Goal: Transaction & Acquisition: Purchase product/service

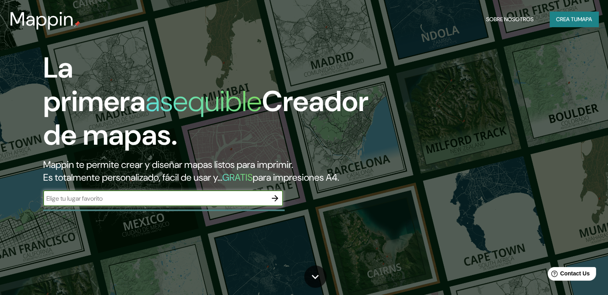
click at [559, 21] on font "Crea tu" at bounding box center [567, 19] width 22 height 7
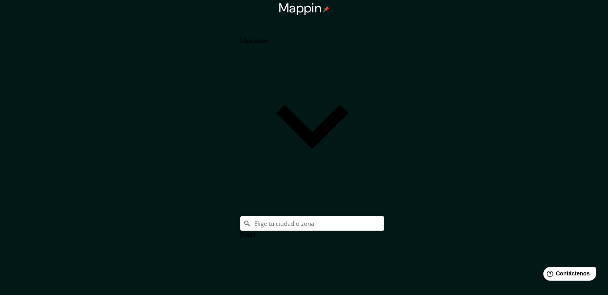
click at [255, 231] on h4 "Patas" at bounding box center [247, 234] width 15 height 7
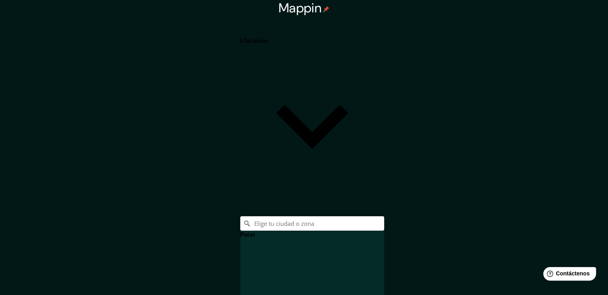
click at [255, 231] on h4 "Patas" at bounding box center [247, 234] width 15 height 7
